Goal: Find specific page/section: Locate a particular part of the current website

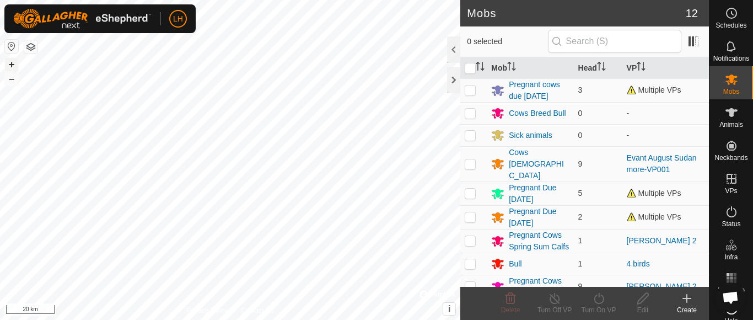
click at [7, 64] on button "+" at bounding box center [11, 64] width 13 height 13
click at [12, 65] on button "+" at bounding box center [11, 64] width 13 height 13
click at [13, 80] on button "–" at bounding box center [11, 78] width 13 height 13
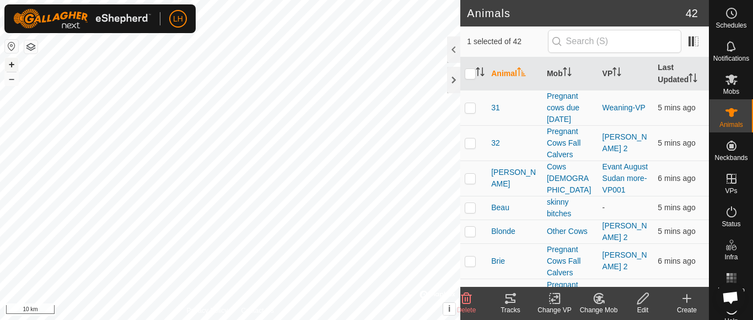
click at [11, 63] on button "+" at bounding box center [11, 64] width 13 height 13
click at [10, 62] on button "+" at bounding box center [11, 64] width 13 height 13
click at [13, 62] on button "+" at bounding box center [11, 64] width 13 height 13
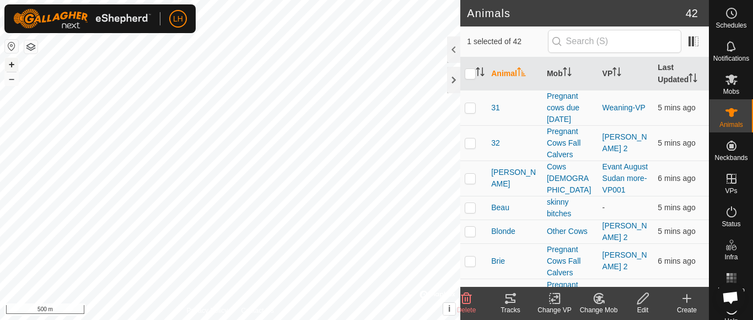
click at [13, 62] on button "+" at bounding box center [11, 64] width 13 height 13
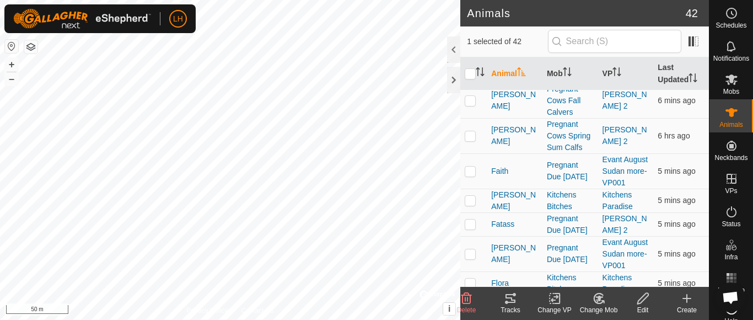
scroll to position [298, 0]
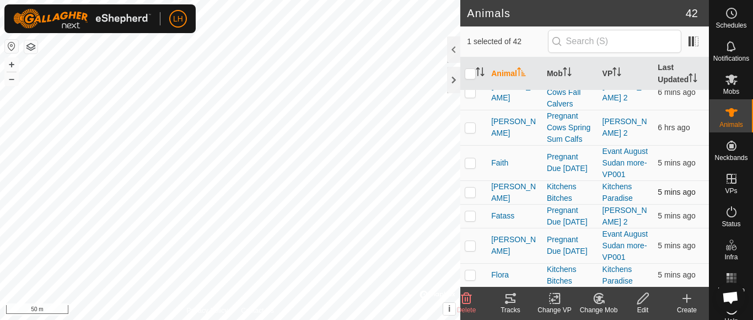
click at [468, 196] on p-checkbox at bounding box center [470, 191] width 11 height 9
checkbox input "true"
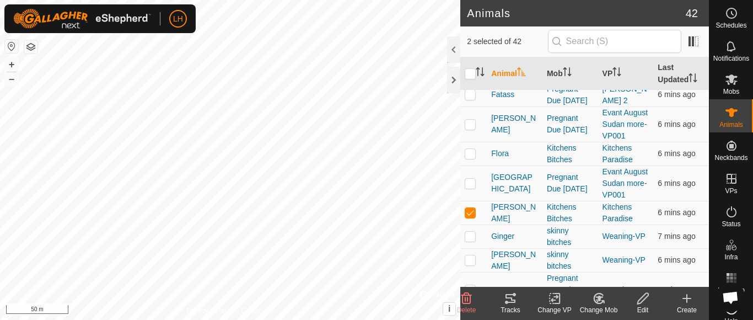
scroll to position [436, 0]
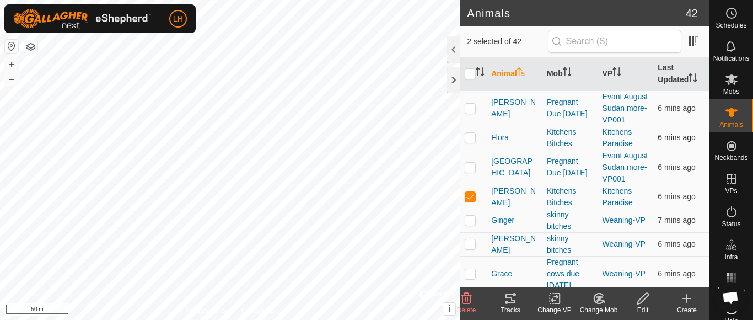
click at [472, 142] on p-checkbox at bounding box center [470, 137] width 11 height 9
checkbox input "true"
